Goal: Task Accomplishment & Management: Manage account settings

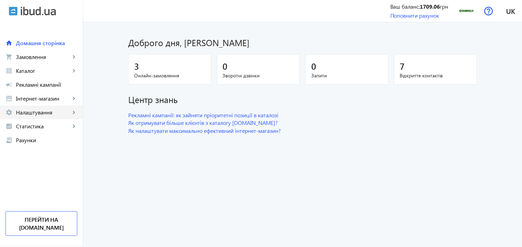
click at [56, 114] on span "Налаштування" at bounding box center [43, 112] width 54 height 7
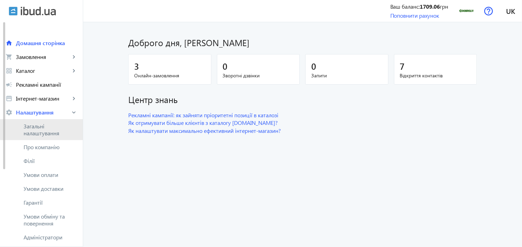
click at [50, 127] on span "Загальні налаштування" at bounding box center [51, 130] width 54 height 14
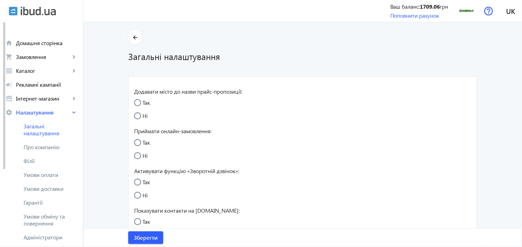
radio input "true"
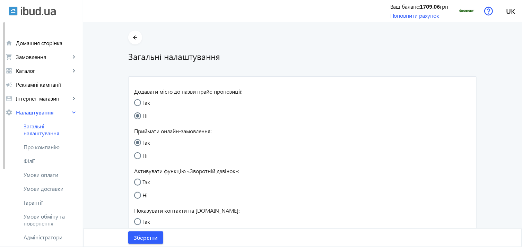
radio input "true"
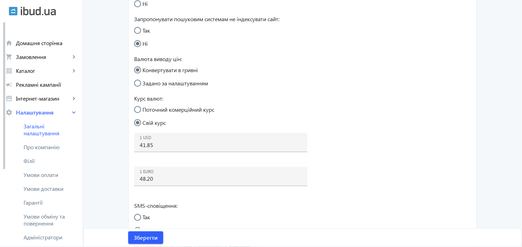
scroll to position [270, 0]
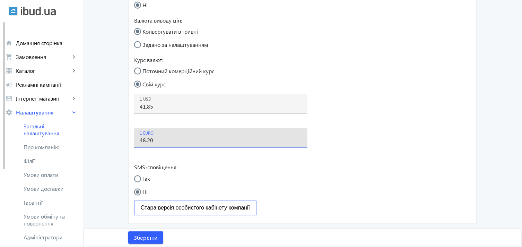
click at [147, 139] on input "48.20" at bounding box center [221, 140] width 162 height 7
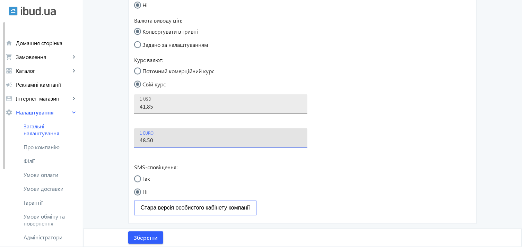
type input "48.50"
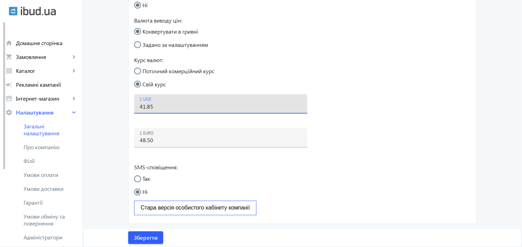
drag, startPoint x: 145, startPoint y: 107, endPoint x: 160, endPoint y: 107, distance: 15.6
click at [160, 107] on input "41.85" at bounding box center [221, 106] width 162 height 7
type input "41.60"
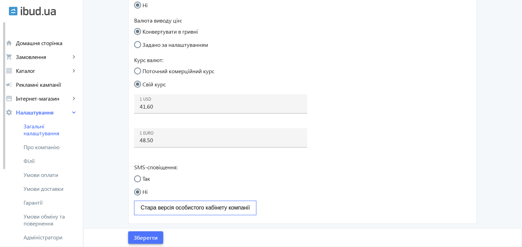
click at [142, 234] on span "Зберегти" at bounding box center [146, 238] width 24 height 8
